Goal: Check status

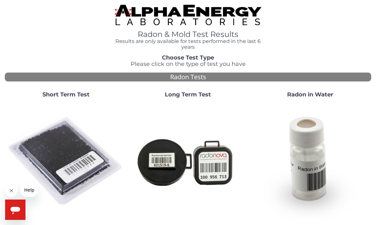
click at [55, 95] on strong "Short Term Test" at bounding box center [65, 94] width 47 height 7
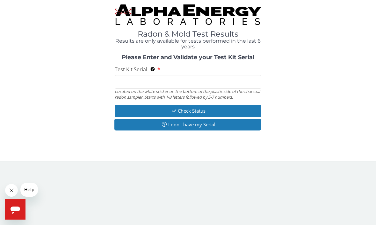
click at [123, 81] on input "Test Kit Serial Located on the white sticker on the bottom of the plastic side …" at bounding box center [188, 82] width 146 height 14
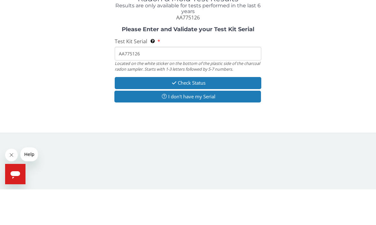
type input "AA775126"
click at [190, 113] on button "Check Status" at bounding box center [188, 119] width 146 height 12
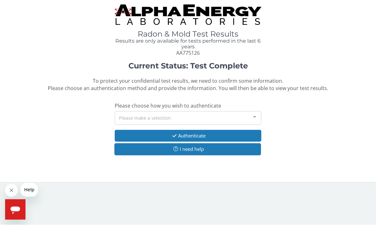
click at [258, 113] on div at bounding box center [254, 118] width 13 height 12
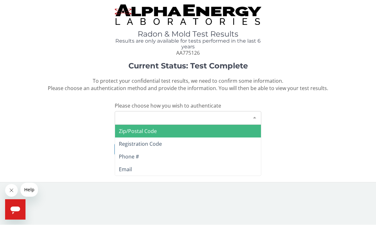
click at [124, 167] on span "Email" at bounding box center [125, 169] width 13 height 7
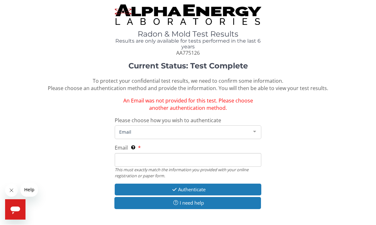
scroll to position [0, 0]
click at [124, 131] on span "Email" at bounding box center [182, 131] width 131 height 7
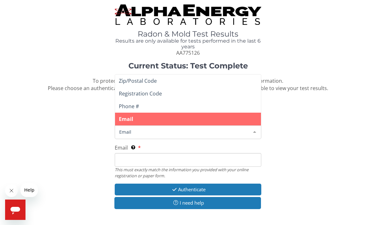
click at [121, 129] on span "Email" at bounding box center [182, 131] width 131 height 7
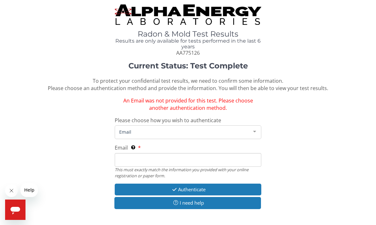
click at [130, 98] on span "An Email was not provided for this test. Please choose another authentication m…" at bounding box center [188, 104] width 130 height 14
click at [102, 109] on div "Current Status: Test Complete To protect your confidential test results, we nee…" at bounding box center [188, 139] width 366 height 154
click at [182, 185] on button "Authenticate" at bounding box center [188, 190] width 146 height 12
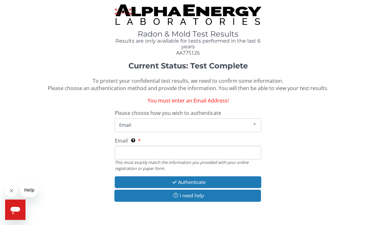
click at [258, 121] on div at bounding box center [254, 125] width 13 height 12
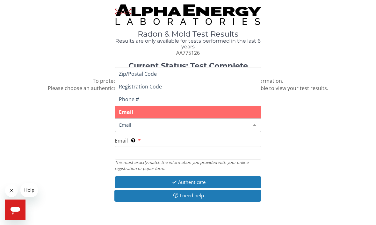
click at [125, 98] on span "Phone #" at bounding box center [129, 99] width 20 height 7
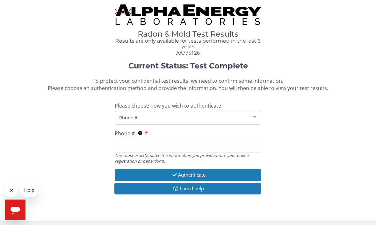
click at [138, 115] on span "Phone #" at bounding box center [182, 117] width 131 height 7
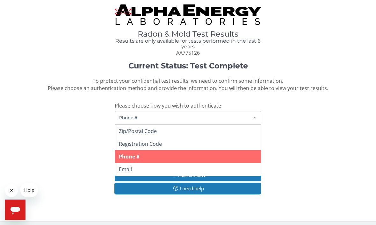
click at [130, 156] on span "Phone #" at bounding box center [129, 156] width 21 height 7
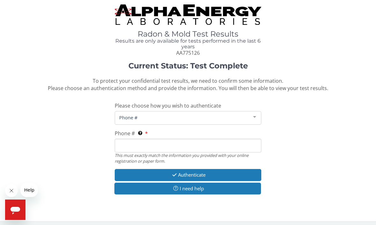
click at [130, 118] on span "Phone #" at bounding box center [182, 117] width 131 height 7
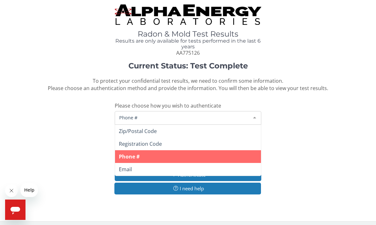
click at [51, 153] on div "Current Status: Test Complete To protect your confidential test results, we nee…" at bounding box center [188, 131] width 366 height 139
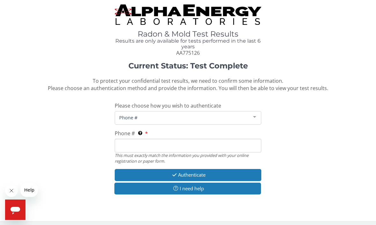
click at [131, 114] on span "Phone #" at bounding box center [182, 117] width 131 height 7
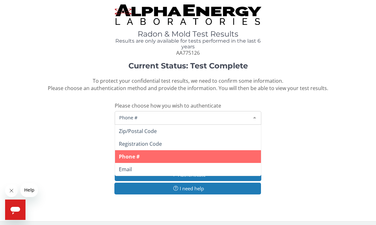
click at [127, 155] on span "Phone #" at bounding box center [129, 156] width 21 height 7
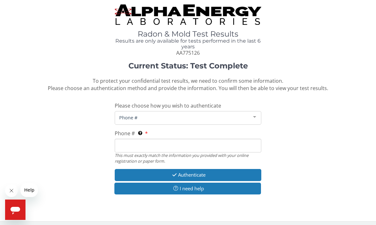
click at [118, 139] on input "Phone # This must exactly match the information you provided with your online r…" at bounding box center [188, 146] width 146 height 14
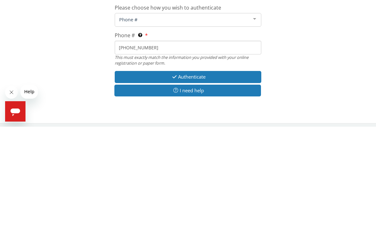
type input "[PHONE_NUMBER]"
click at [181, 169] on button "Authenticate" at bounding box center [188, 175] width 146 height 12
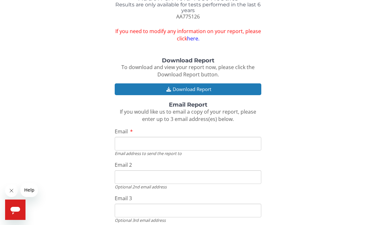
scroll to position [36, 0]
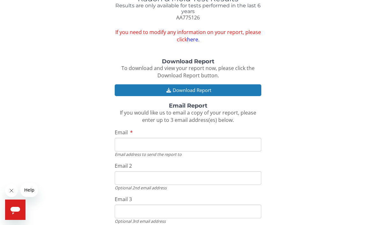
click at [120, 140] on input "Email" at bounding box center [188, 145] width 146 height 14
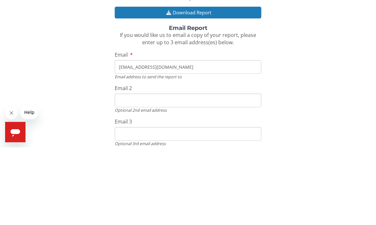
type input "[EMAIL_ADDRESS][DOMAIN_NAME]"
click at [124, 171] on input "Email 2" at bounding box center [188, 178] width 146 height 14
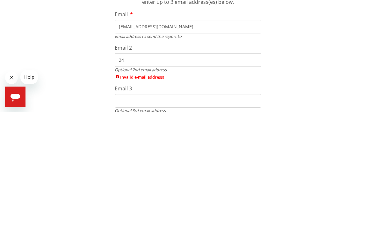
type input "3"
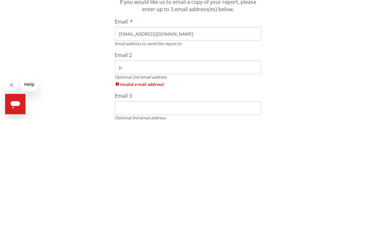
type input "p"
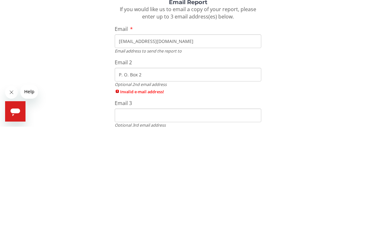
type input "P. O."
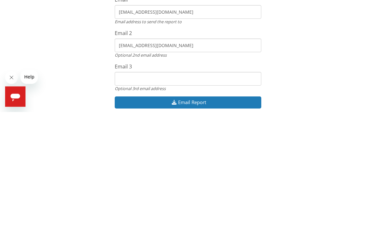
type input "[EMAIL_ADDRESS][DOMAIN_NAME]"
click at [190, 210] on button "Email Report" at bounding box center [188, 216] width 146 height 12
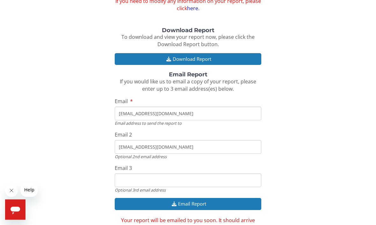
scroll to position [77, 0]
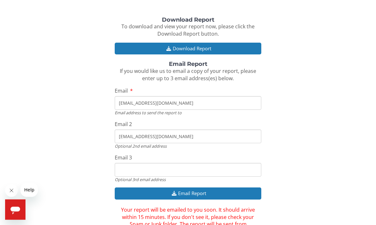
click at [182, 188] on button "Email Report" at bounding box center [188, 194] width 146 height 12
